Goal: Use online tool/utility: Utilize a website feature to perform a specific function

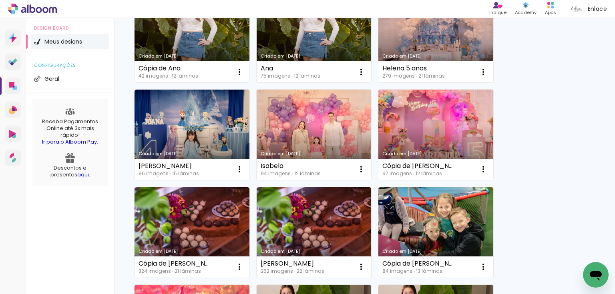
scroll to position [406, 0]
